Goal: Task Accomplishment & Management: Complete application form

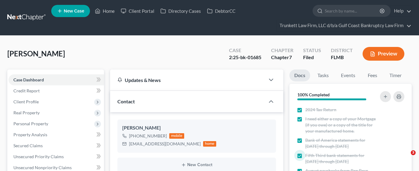
select select "0"
click at [106, 9] on link "Home" at bounding box center [105, 10] width 26 height 11
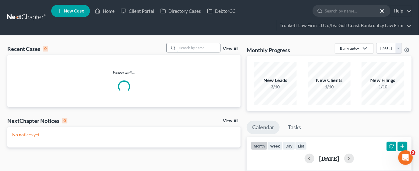
click at [207, 46] on input "search" at bounding box center [198, 47] width 43 height 9
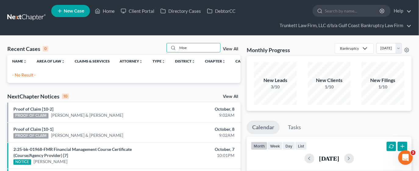
type input "Moe"
click at [77, 15] on link "New Case" at bounding box center [70, 11] width 39 height 12
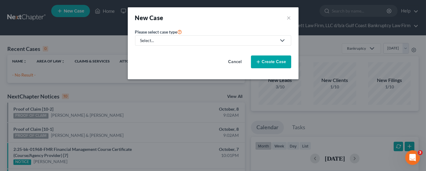
click at [156, 41] on div "Select..." at bounding box center [208, 41] width 136 height 6
click at [157, 41] on div "Select..." at bounding box center [208, 41] width 136 height 6
click at [163, 42] on div "Select..." at bounding box center [208, 41] width 136 height 6
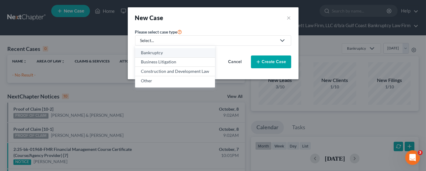
click at [171, 53] on div "Bankruptcy" at bounding box center [175, 53] width 68 height 6
select select "15"
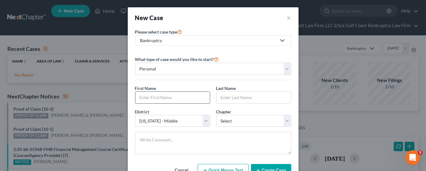
click at [166, 98] on input "text" at bounding box center [172, 98] width 74 height 12
type input "Taylar"
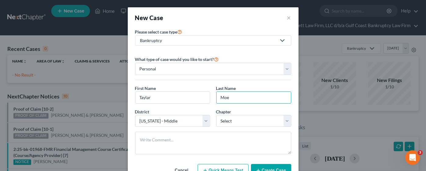
type input "Moe"
click at [241, 127] on div "District * Select [US_STATE] - [GEOGRAPHIC_DATA] [US_STATE] - [GEOGRAPHIC_DATA]…" at bounding box center [213, 120] width 162 height 23
click at [237, 120] on select "Select 7 11 12 13" at bounding box center [253, 121] width 75 height 12
select select "0"
click at [216, 115] on select "Select 7 11 12 13" at bounding box center [253, 121] width 75 height 12
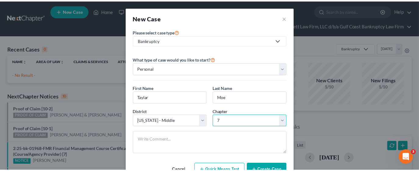
scroll to position [23, 0]
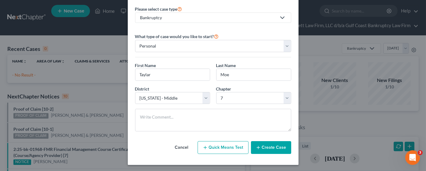
click at [263, 147] on button "Create Case" at bounding box center [271, 147] width 40 height 13
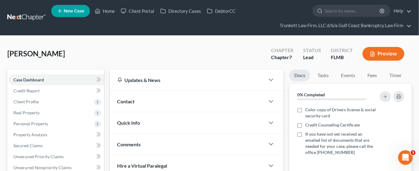
click at [141, 100] on div "Contact" at bounding box center [187, 101] width 155 height 21
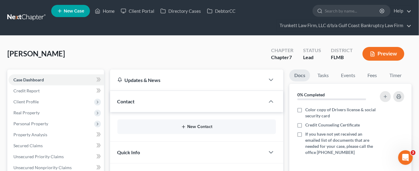
click at [188, 126] on button "New Contact" at bounding box center [196, 126] width 149 height 5
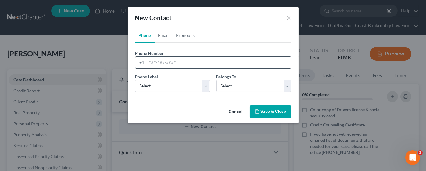
click at [170, 60] on input "tel" at bounding box center [219, 63] width 144 height 12
paste input "[PHONE_NUMBER]"
type input "[PHONE_NUMBER]"
click at [163, 89] on select "Select Mobile Home Work Other" at bounding box center [172, 86] width 75 height 12
select select "0"
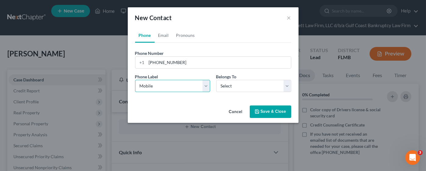
click at [135, 80] on select "Select Mobile Home Work Other" at bounding box center [172, 86] width 75 height 12
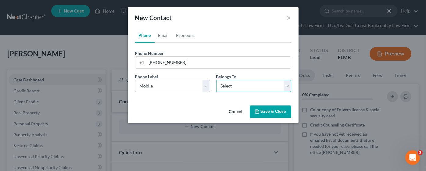
click at [225, 86] on select "Select Client Other" at bounding box center [253, 86] width 75 height 12
select select "0"
click at [216, 80] on select "Select Client Other" at bounding box center [253, 86] width 75 height 12
click at [162, 37] on link "Email" at bounding box center [164, 35] width 18 height 15
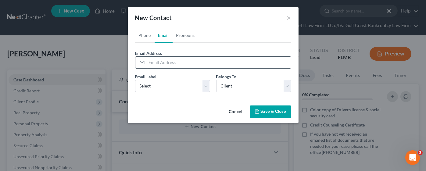
click at [158, 61] on input "email" at bounding box center [219, 63] width 144 height 12
paste input "[EMAIL_ADDRESS][DOMAIN_NAME]"
type input "[EMAIL_ADDRESS][DOMAIN_NAME]"
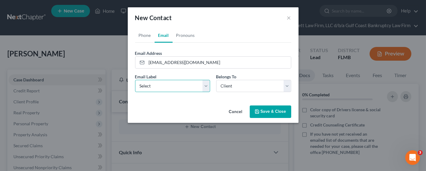
click at [162, 89] on select "Select Home Work Other" at bounding box center [172, 86] width 75 height 12
select select "0"
click at [135, 80] on select "Select Home Work Other" at bounding box center [172, 86] width 75 height 12
click at [272, 110] on button "Save & Close" at bounding box center [270, 111] width 41 height 13
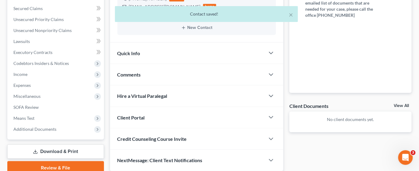
scroll to position [91, 0]
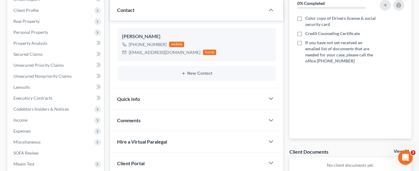
click at [137, 163] on span "Client Portal" at bounding box center [130, 163] width 27 height 6
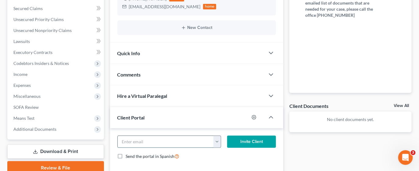
click at [138, 140] on input "email" at bounding box center [166, 142] width 96 height 12
paste input "[EMAIL_ADDRESS][DOMAIN_NAME]"
type input "[EMAIL_ADDRESS][DOMAIN_NAME]"
click at [246, 138] on button "Invite Client" at bounding box center [251, 142] width 49 height 12
